Goal: Information Seeking & Learning: Learn about a topic

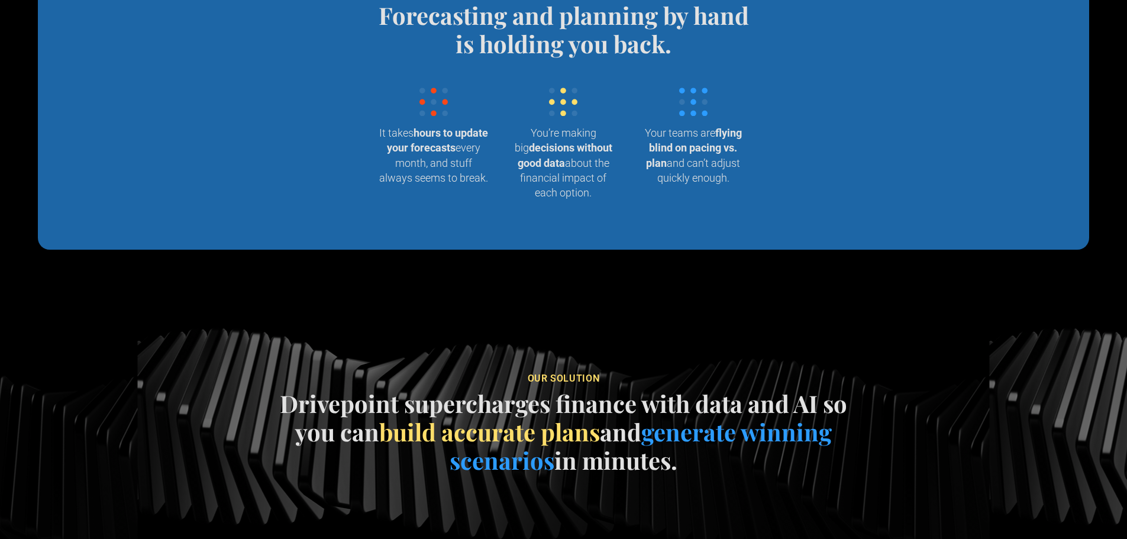
scroll to position [1184, 0]
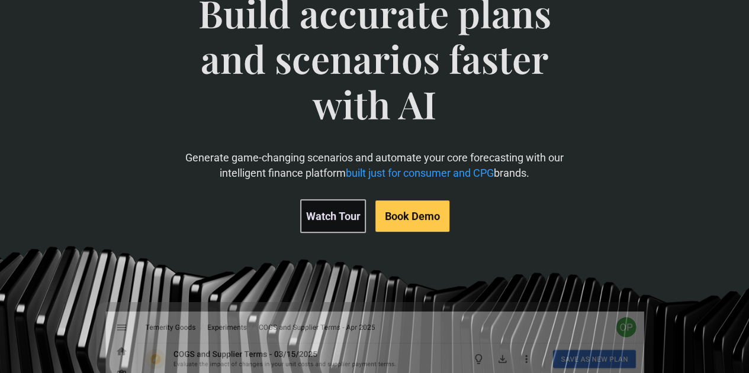
scroll to position [237, 0]
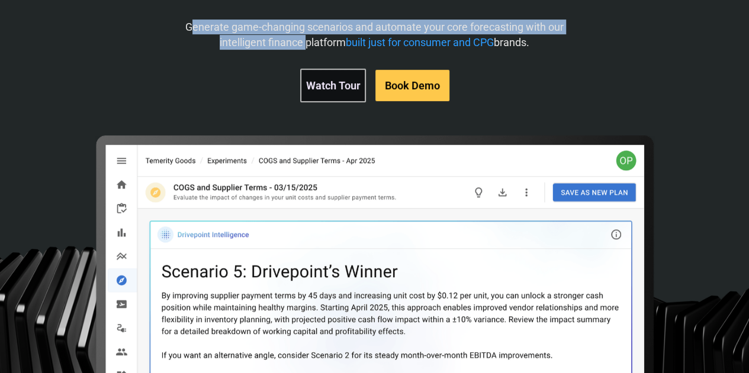
drag, startPoint x: 266, startPoint y: 73, endPoint x: 393, endPoint y: 91, distance: 128.5
click at [393, 49] on p "Generate game-changing scenarios and automate your core forecasting with our in…" at bounding box center [374, 35] width 421 height 30
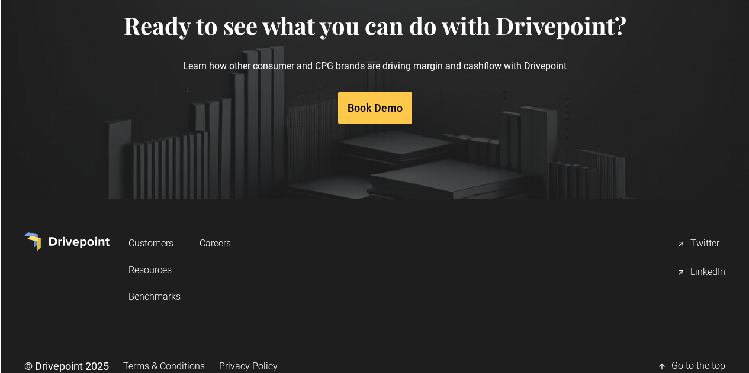
scroll to position [6011, 0]
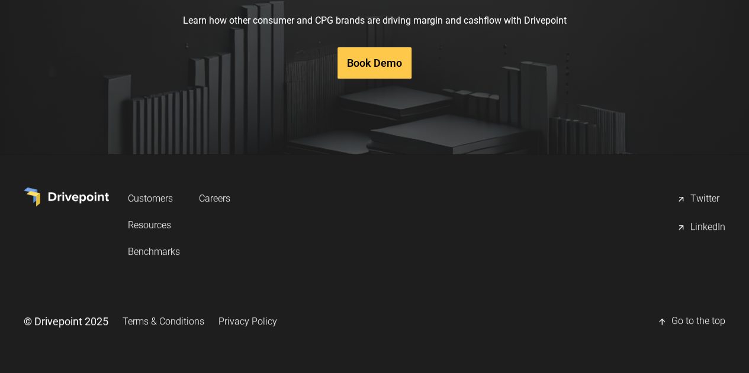
click at [180, 228] on link "Resources" at bounding box center [154, 225] width 52 height 22
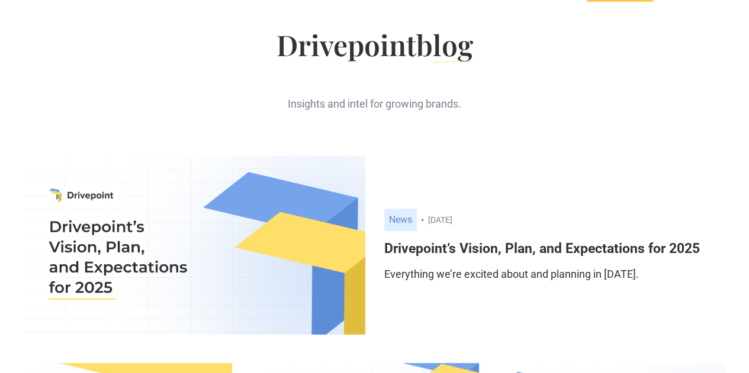
scroll to position [59, 0]
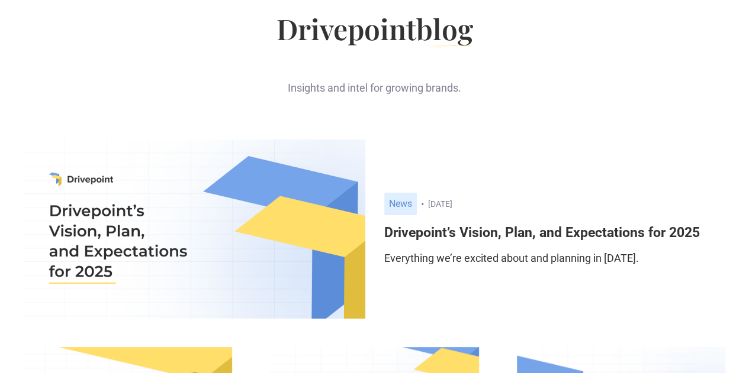
click at [481, 225] on h6 "Drivepoint’s Vision, Plan, and Expectations for 2025" at bounding box center [554, 233] width 341 height 17
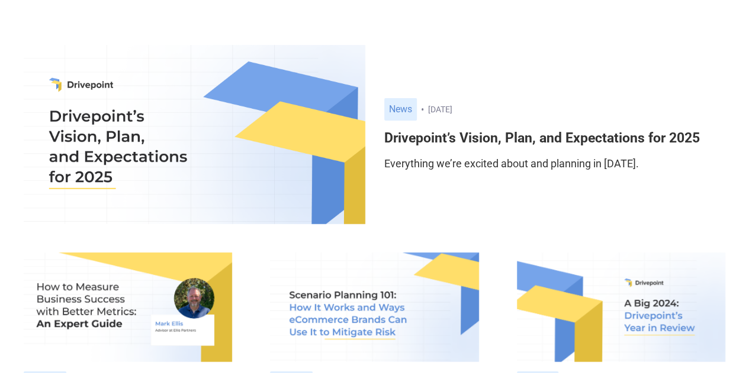
scroll to position [237, 0]
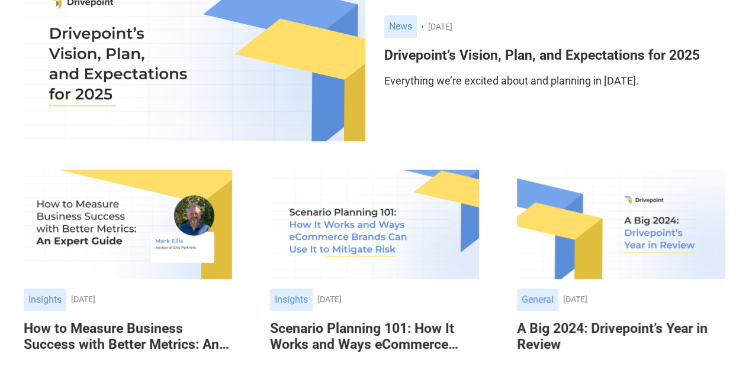
click at [166, 69] on img at bounding box center [194, 51] width 341 height 179
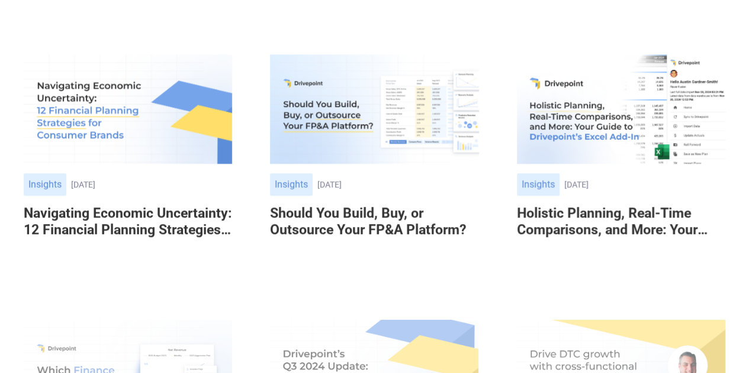
scroll to position [592, 0]
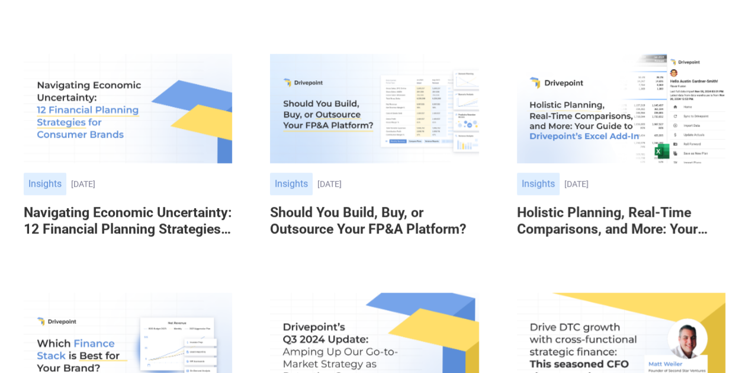
click at [359, 205] on h6 "Should You Build, Buy, or Outsource Your FP&A Platform?" at bounding box center [374, 221] width 208 height 33
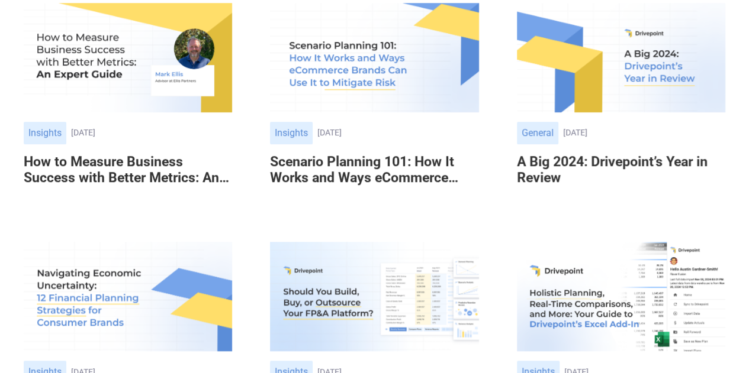
scroll to position [292, 0]
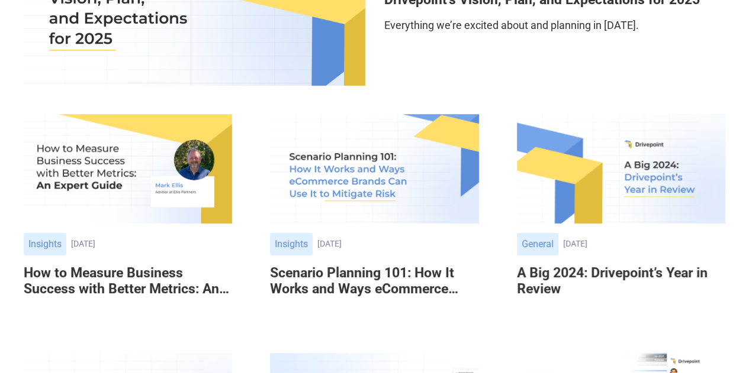
click at [370, 265] on h6 "Scenario Planning 101: How It Works and Ways eCommerce Brands Can Use It to Mit…" at bounding box center [374, 281] width 208 height 33
click at [549, 265] on h6 "A Big 2024: Drivepoint’s Year in Review" at bounding box center [621, 281] width 208 height 33
click at [539, 265] on h6 "A Big 2024: Drivepoint’s Year in Review" at bounding box center [621, 281] width 208 height 33
click at [552, 114] on img at bounding box center [621, 168] width 208 height 109
click at [578, 134] on img at bounding box center [621, 168] width 208 height 109
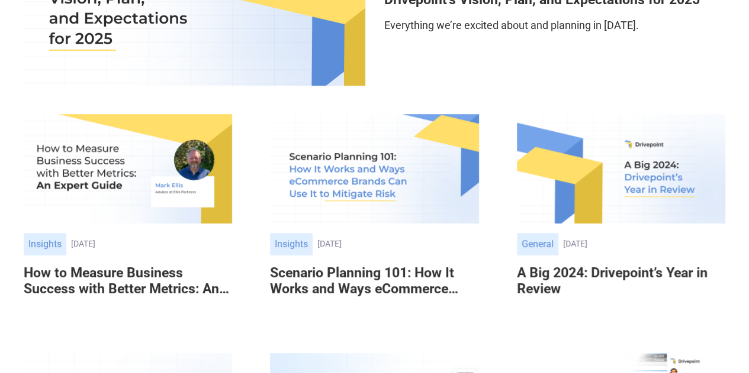
click at [563, 239] on div "January 2, 2024" at bounding box center [644, 244] width 162 height 10
click at [559, 265] on h6 "A Big 2024: Drivepoint’s Year in Review" at bounding box center [621, 281] width 208 height 33
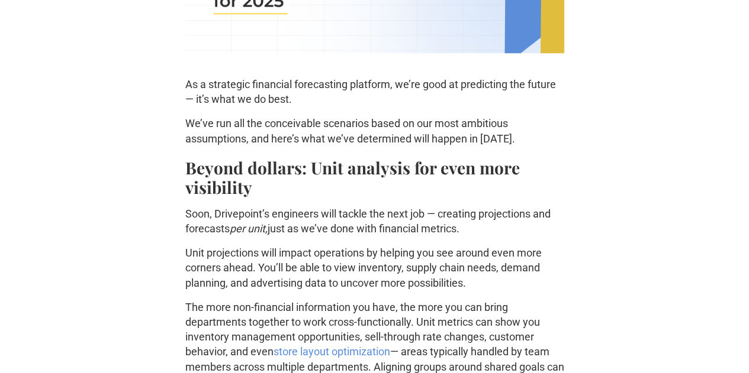
scroll to position [414, 0]
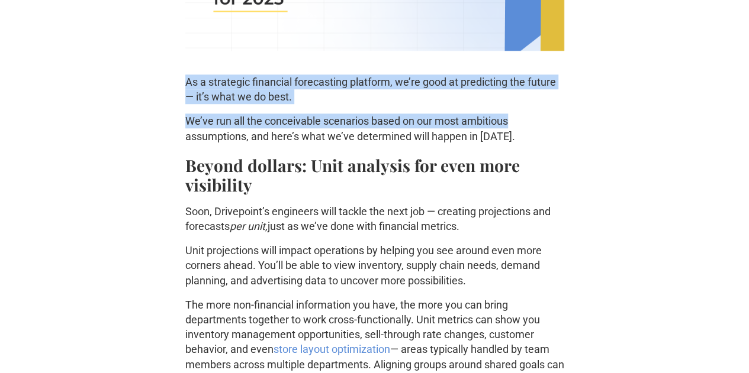
drag, startPoint x: 181, startPoint y: 82, endPoint x: 541, endPoint y: 126, distance: 362.5
click at [540, 126] on p "We’ve run all the conceivable scenarios based on our most ambitious assumptions…" at bounding box center [374, 129] width 379 height 30
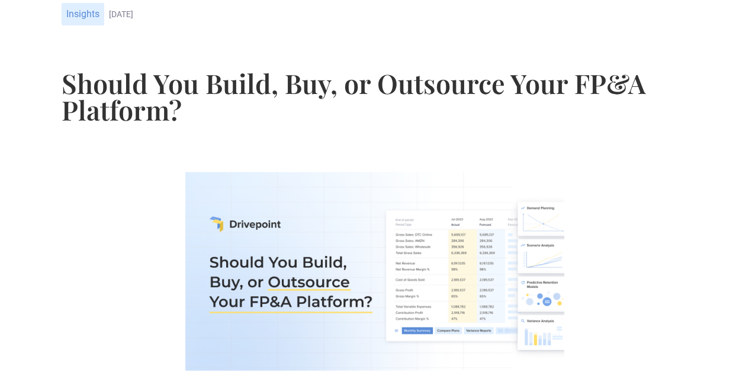
scroll to position [178, 0]
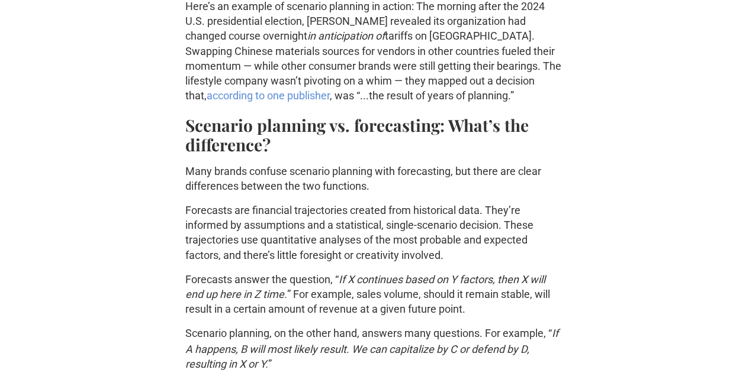
scroll to position [710, 0]
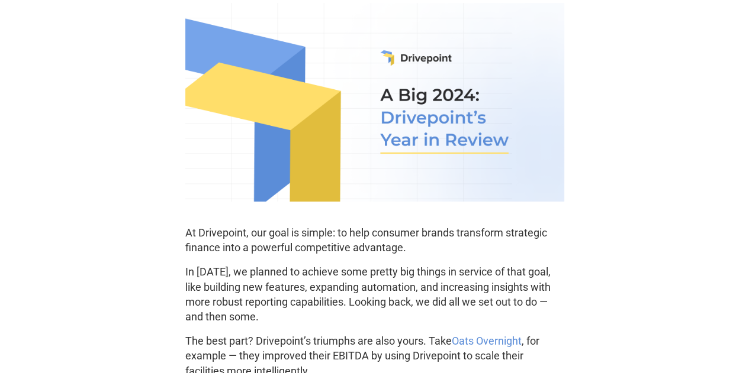
scroll to position [355, 0]
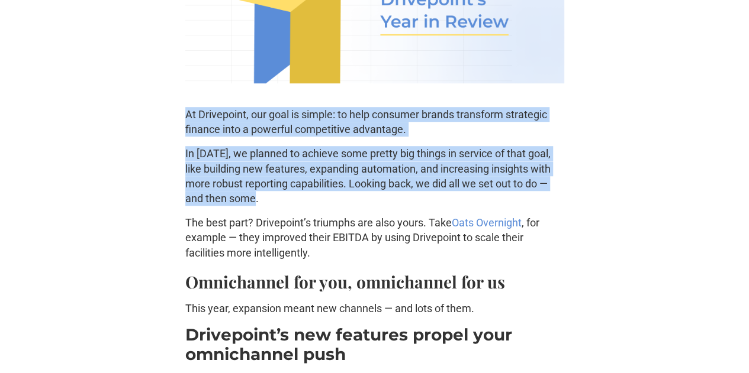
drag, startPoint x: 178, startPoint y: 121, endPoint x: 410, endPoint y: 206, distance: 246.6
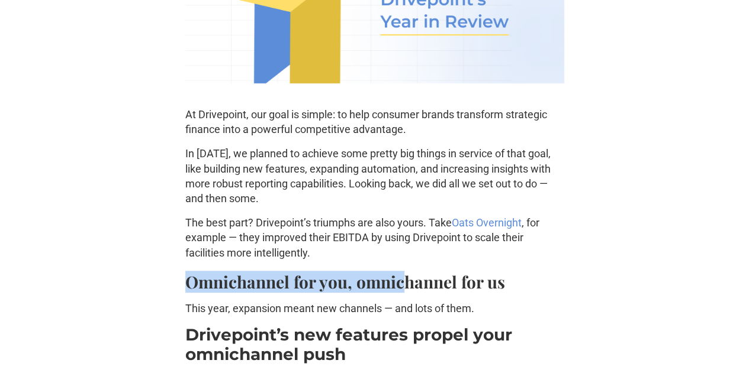
drag, startPoint x: 310, startPoint y: 222, endPoint x: 399, endPoint y: 263, distance: 97.7
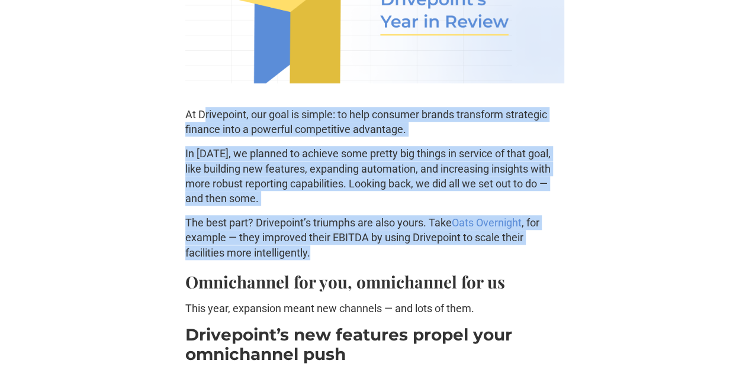
drag, startPoint x: 369, startPoint y: 254, endPoint x: 205, endPoint y: 117, distance: 213.9
click at [205, 118] on p "At Drivepoint, our goal is simple: to help consumer brands transform strategic …" at bounding box center [374, 122] width 379 height 30
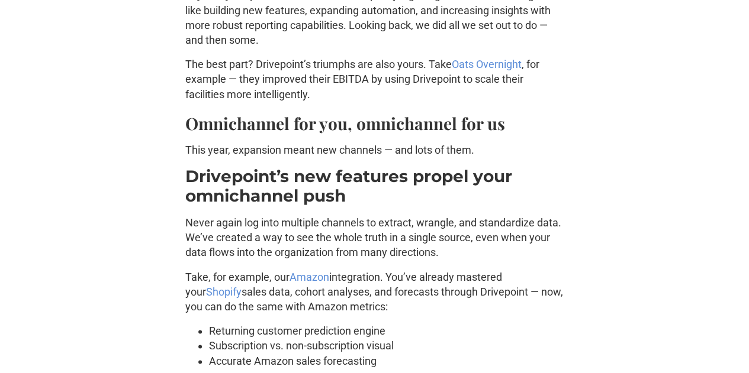
scroll to position [473, 0]
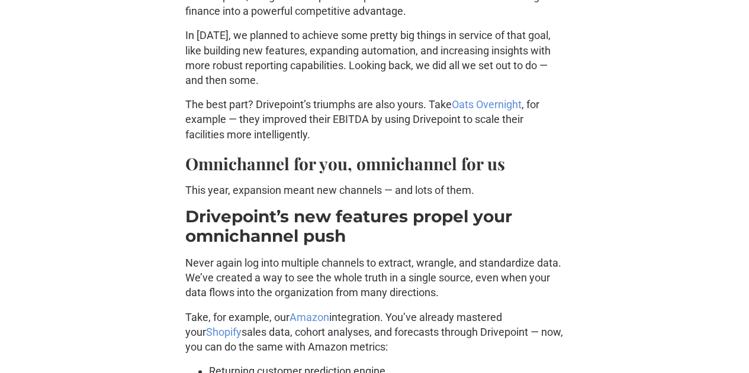
click at [486, 100] on link "Oats Overnight" at bounding box center [487, 104] width 70 height 12
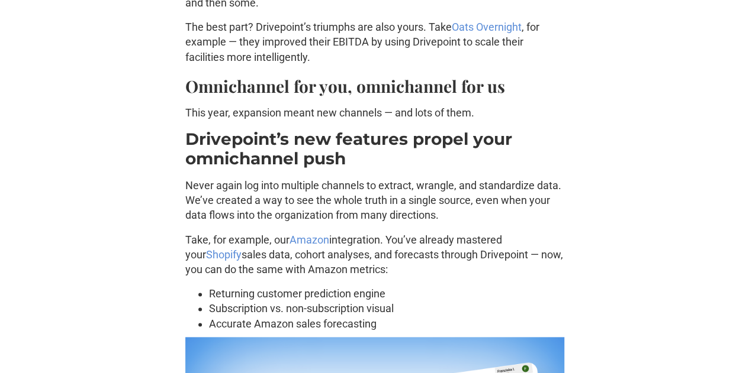
scroll to position [592, 0]
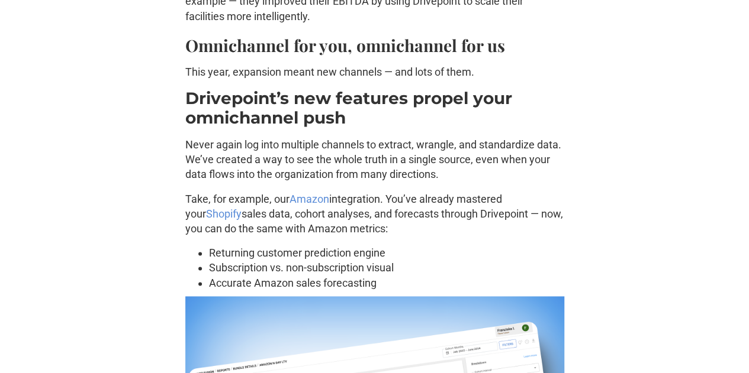
drag, startPoint x: 175, startPoint y: 141, endPoint x: 485, endPoint y: 178, distance: 312.3
click at [483, 178] on p "Never again log into multiple channels to extract, wrangle, and standardize dat…" at bounding box center [374, 159] width 379 height 45
click at [490, 178] on p "Never again log into multiple channels to extract, wrangle, and standardize dat…" at bounding box center [374, 159] width 379 height 45
drag, startPoint x: 485, startPoint y: 182, endPoint x: 292, endPoint y: 147, distance: 196.6
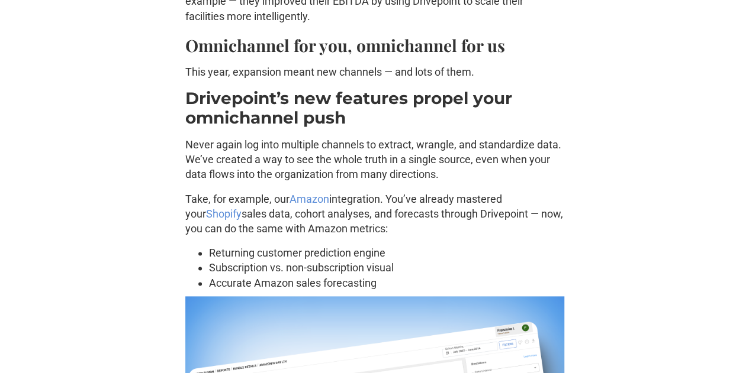
click at [292, 147] on p "Never again log into multiple channels to extract, wrangle, and standardize dat…" at bounding box center [374, 159] width 379 height 45
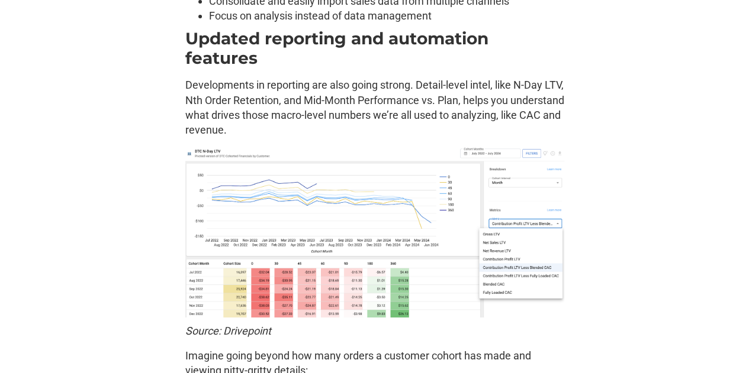
scroll to position [1835, 0]
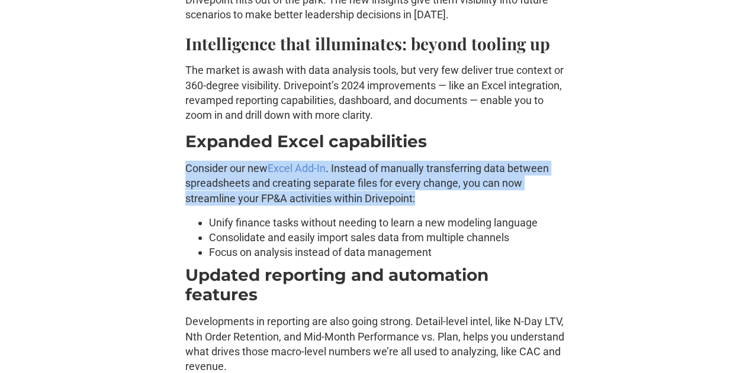
drag, startPoint x: 178, startPoint y: 167, endPoint x: 466, endPoint y: 194, distance: 290.0
click at [465, 195] on p "Consider our new Excel Add-In . Instead of manually transferring data between s…" at bounding box center [374, 183] width 379 height 45
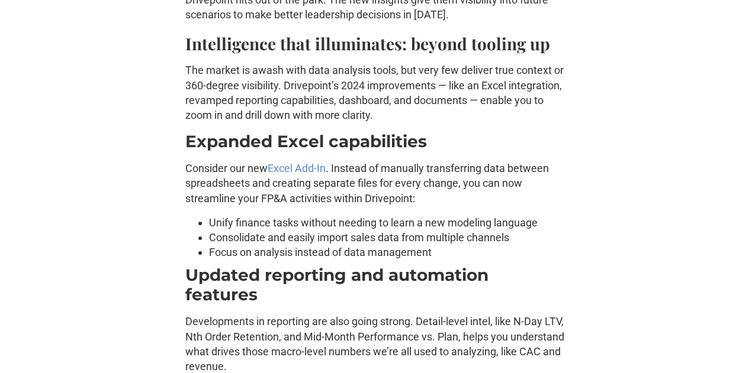
click at [301, 167] on link "Excel Add-In" at bounding box center [297, 168] width 58 height 12
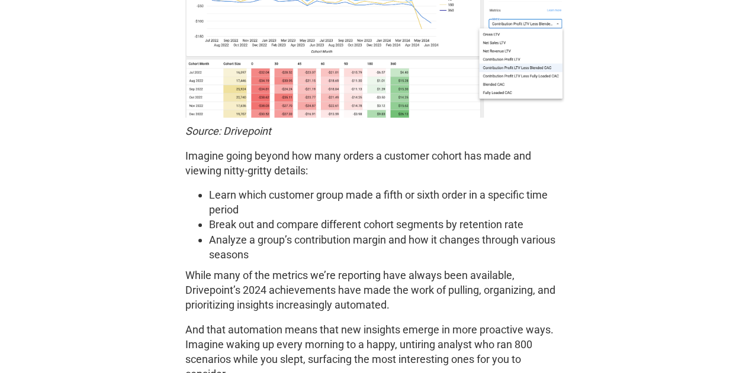
scroll to position [2131, 0]
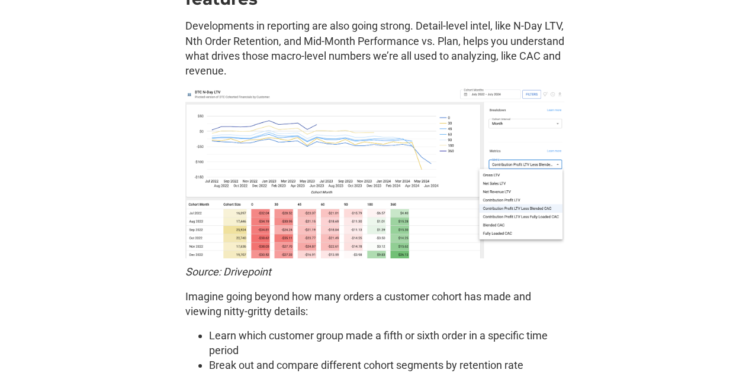
click at [305, 167] on img at bounding box center [374, 173] width 379 height 171
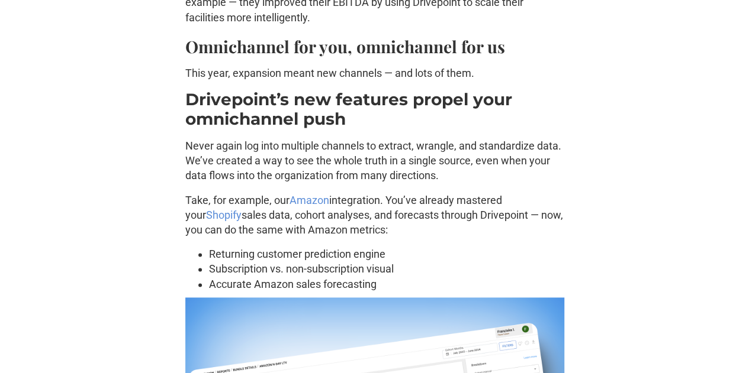
scroll to position [592, 0]
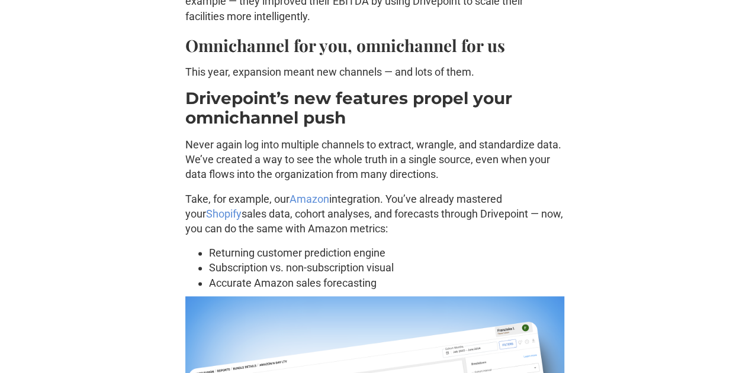
drag, startPoint x: 407, startPoint y: 212, endPoint x: 449, endPoint y: 227, distance: 44.5
click at [449, 227] on p "Take, for example, our Amazon integration. You’ve already mastered your Shopify…" at bounding box center [374, 214] width 379 height 45
drag, startPoint x: 389, startPoint y: 207, endPoint x: 433, endPoint y: 286, distance: 91.1
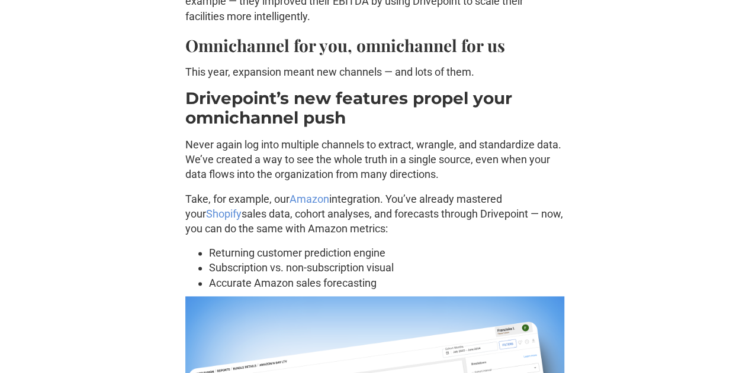
click at [433, 286] on li "Accurate Amazon sales forecasting" at bounding box center [386, 283] width 355 height 15
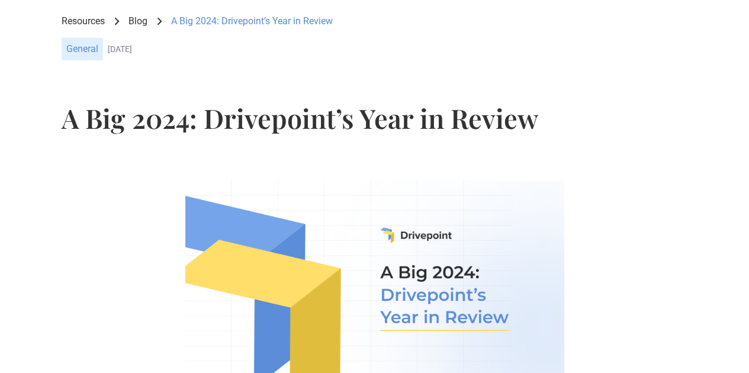
scroll to position [0, 0]
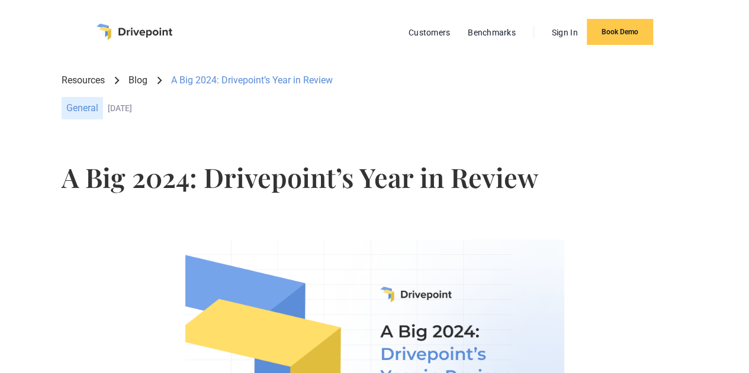
click at [105, 75] on link "Resources" at bounding box center [83, 80] width 43 height 13
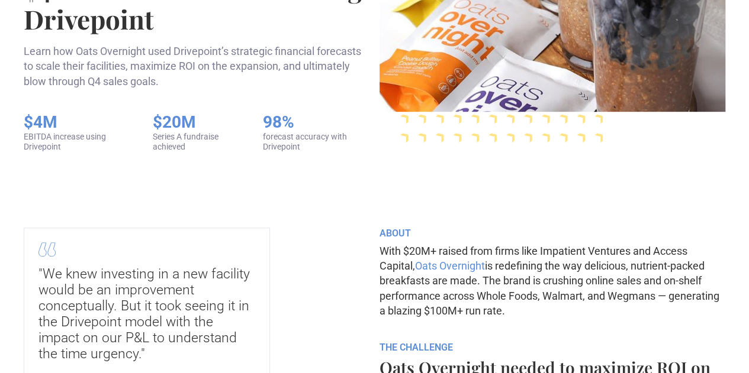
scroll to position [237, 0]
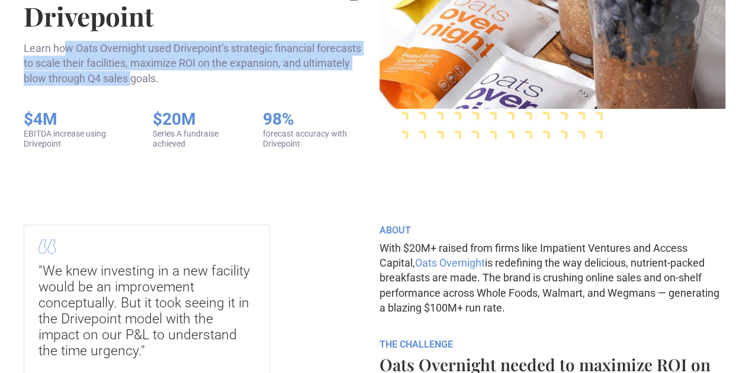
drag, startPoint x: 134, startPoint y: 78, endPoint x: 327, endPoint y: 111, distance: 195.8
click at [327, 86] on p "Learn how Oats Overnight used Drivepoint’s strategic financial forecasts to sca…" at bounding box center [197, 63] width 346 height 45
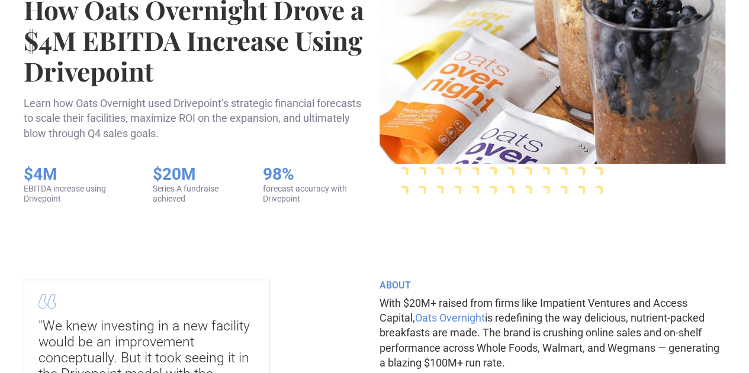
scroll to position [119, 0]
